Goal: Navigation & Orientation: Find specific page/section

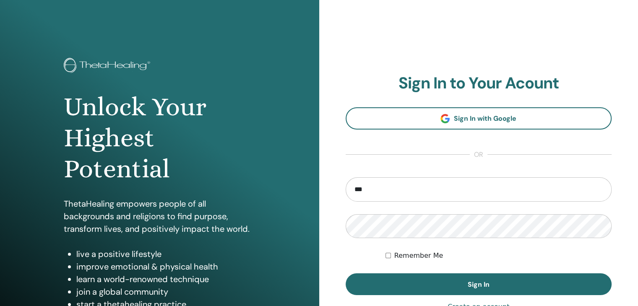
type input "**********"
click at [346, 274] on button "Sign In" at bounding box center [479, 285] width 266 height 22
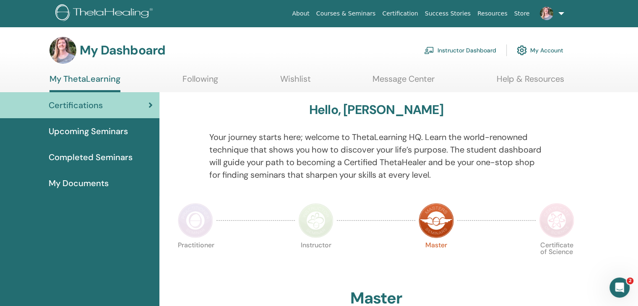
click at [110, 132] on span "Upcoming Seminars" at bounding box center [88, 131] width 79 height 13
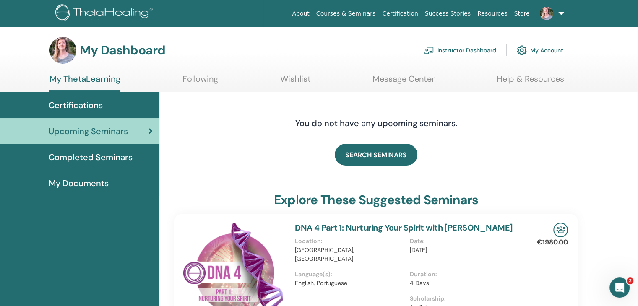
click at [78, 155] on span "Completed Seminars" at bounding box center [91, 157] width 84 height 13
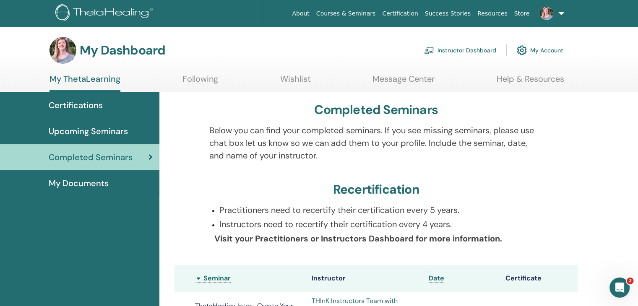
click at [456, 49] on link "Instructor Dashboard" at bounding box center [460, 50] width 72 height 18
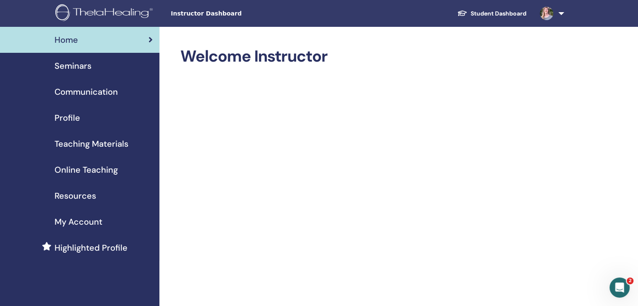
click at [89, 142] on span "Teaching Materials" at bounding box center [92, 144] width 74 height 13
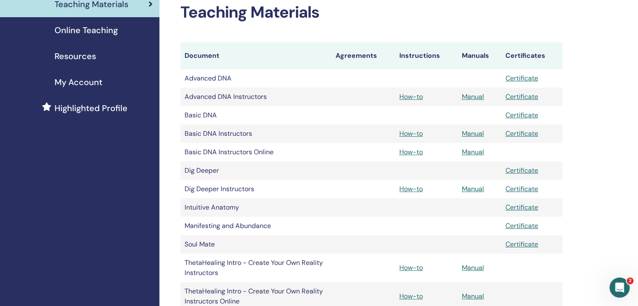
scroll to position [126, 0]
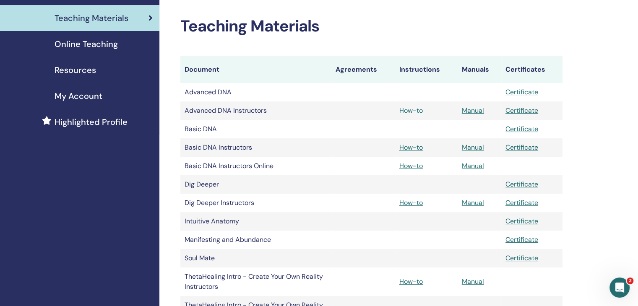
click at [410, 110] on link "How-to" at bounding box center [410, 110] width 23 height 9
click at [94, 44] on span "Online Teaching" at bounding box center [86, 44] width 63 height 13
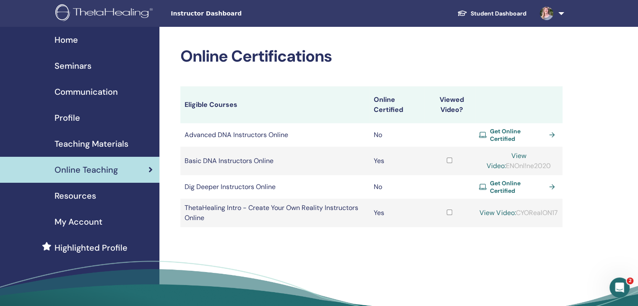
click at [521, 133] on span "Get Online Certified" at bounding box center [518, 135] width 56 height 15
click at [519, 182] on span "Get Online Certified" at bounding box center [518, 187] width 56 height 15
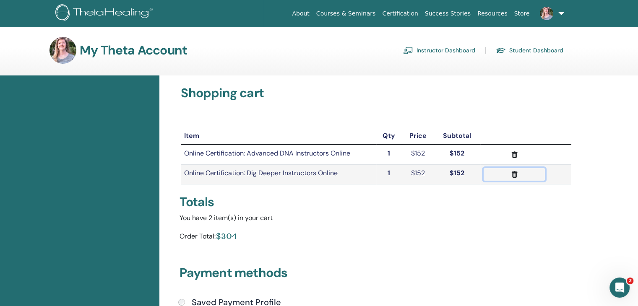
click at [513, 174] on icon "submit" at bounding box center [515, 174] width 6 height 7
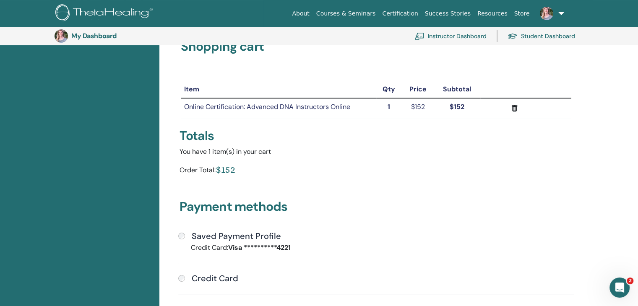
scroll to position [60, 0]
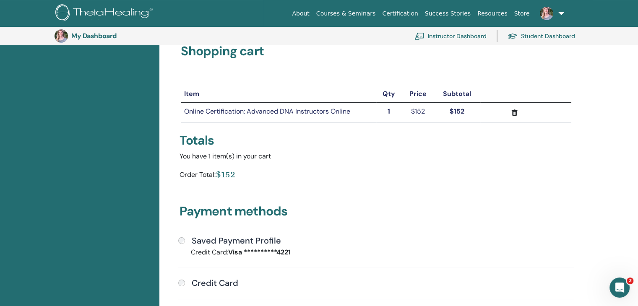
click at [560, 13] on link at bounding box center [550, 13] width 34 height 27
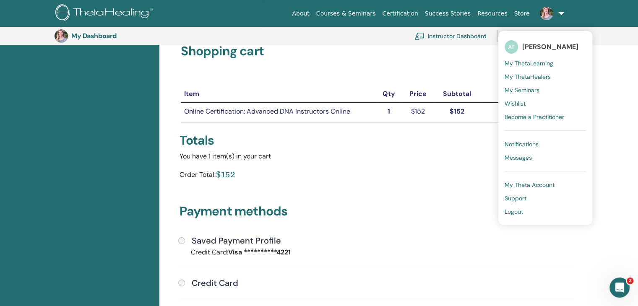
click at [516, 212] on span "Logout" at bounding box center [514, 212] width 18 height 8
